Goal: Find specific page/section: Find specific page/section

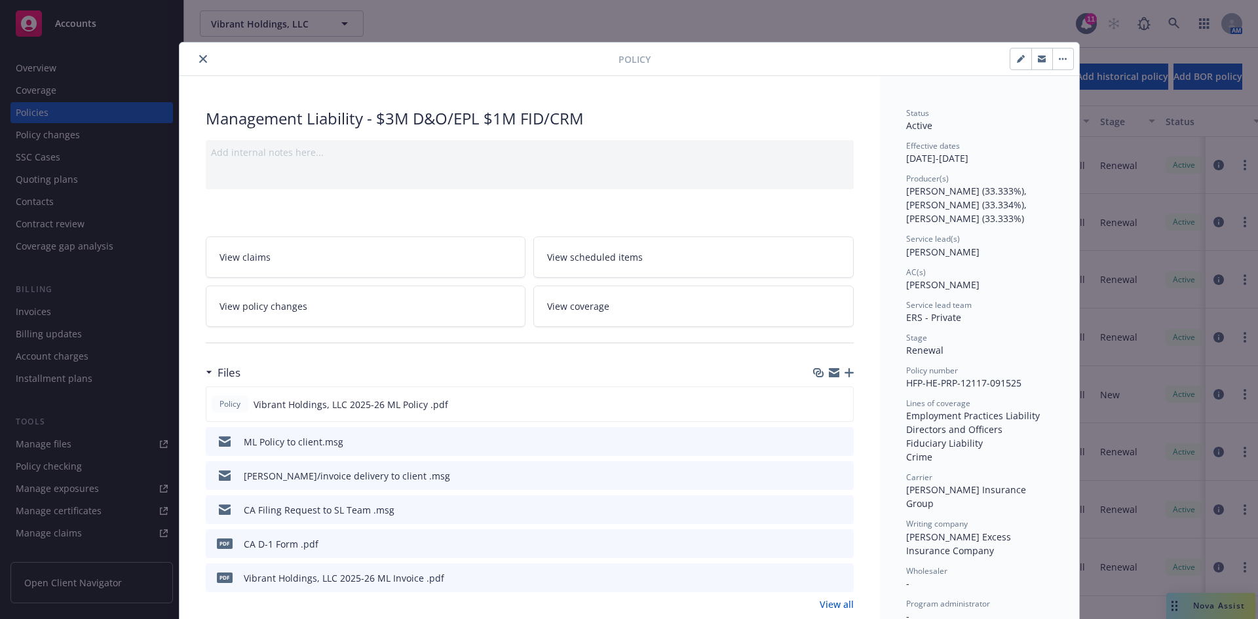
scroll to position [39, 0]
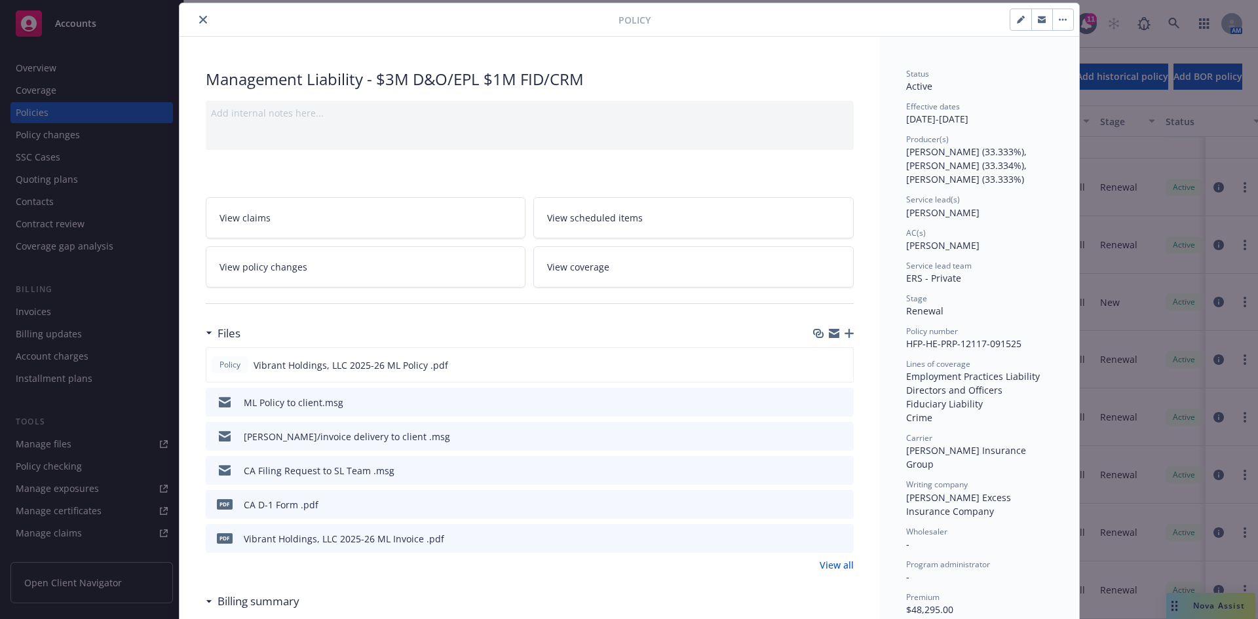
click at [196, 15] on button "close" at bounding box center [203, 20] width 16 height 16
